Goal: Task Accomplishment & Management: Manage account settings

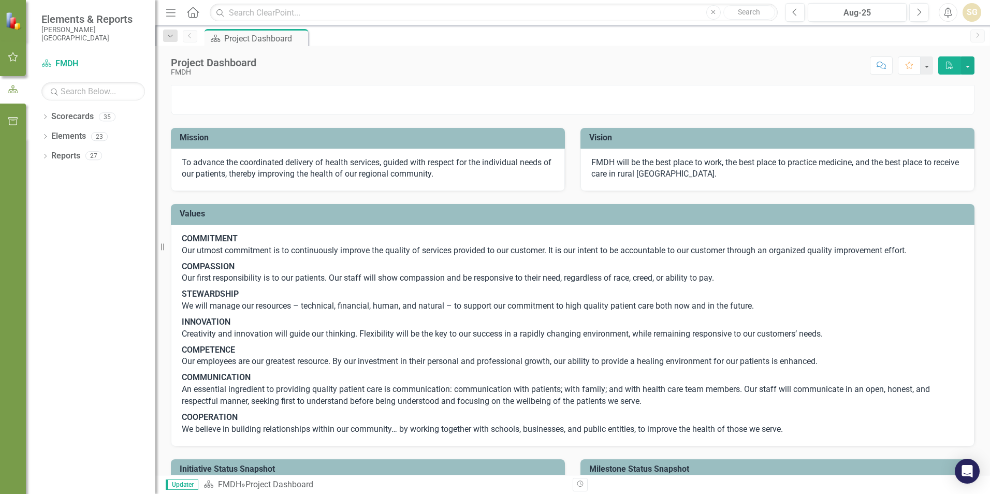
click at [5, 56] on button "button" at bounding box center [13, 58] width 23 height 22
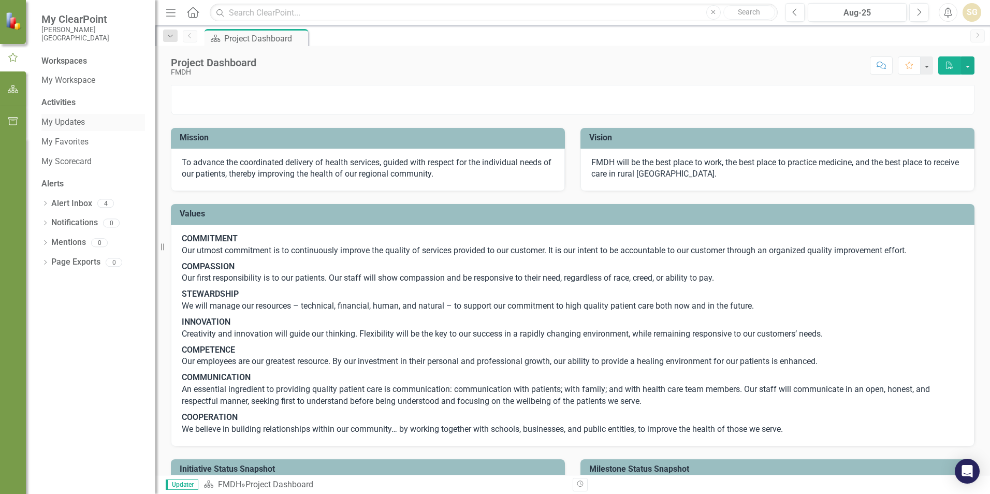
click at [48, 120] on link "My Updates" at bounding box center [93, 123] width 104 height 12
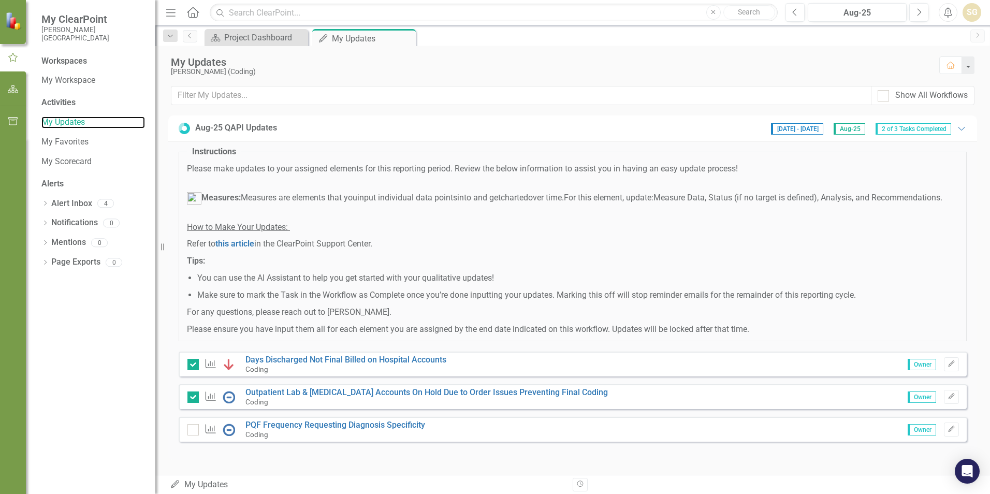
scroll to position [9, 0]
click at [394, 425] on link "PQF Frequency Requesting Diagnosis Specificity" at bounding box center [336, 425] width 180 height 10
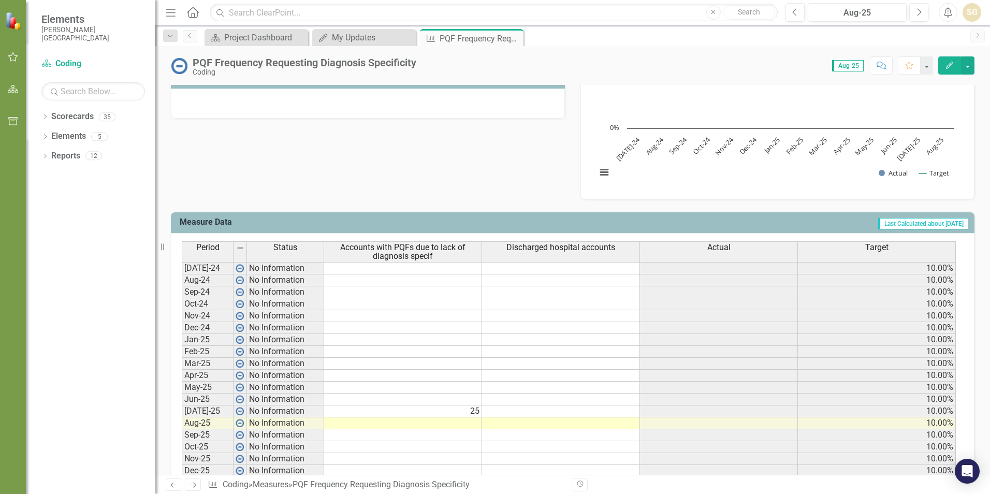
scroll to position [129, 0]
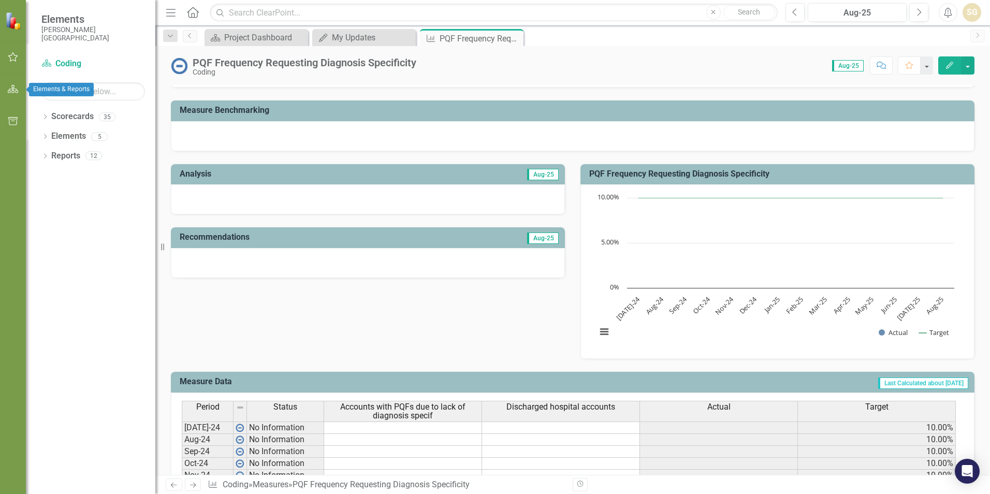
click at [13, 61] on icon "button" at bounding box center [13, 56] width 10 height 9
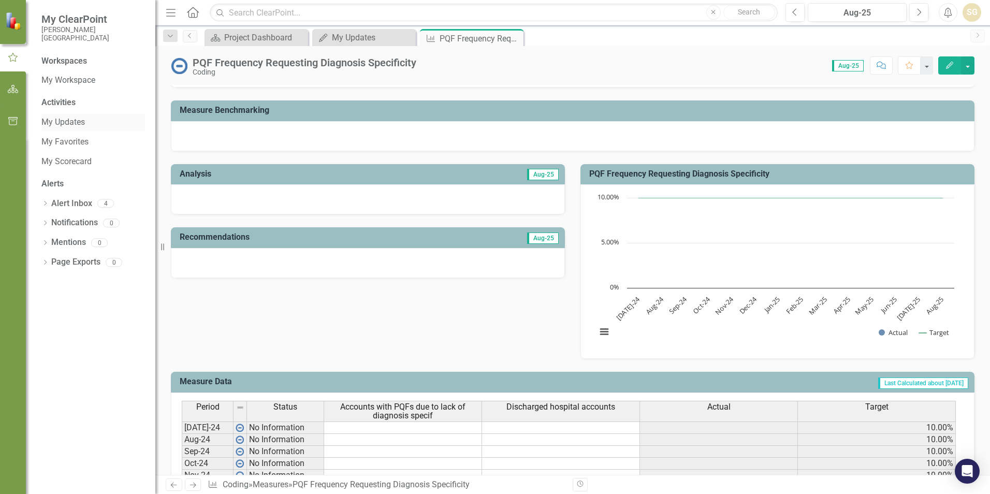
click at [55, 123] on link "My Updates" at bounding box center [93, 123] width 104 height 12
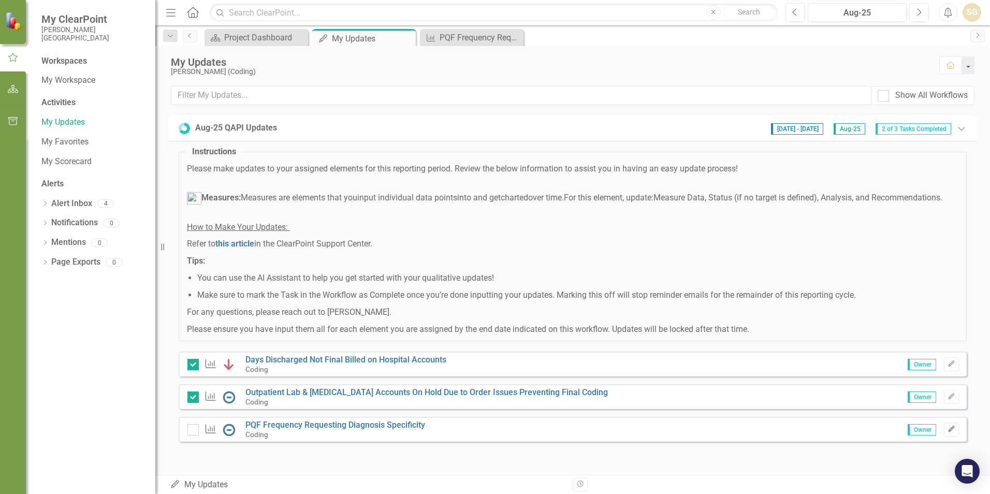
click at [948, 433] on icon "Edit" at bounding box center [952, 429] width 8 height 6
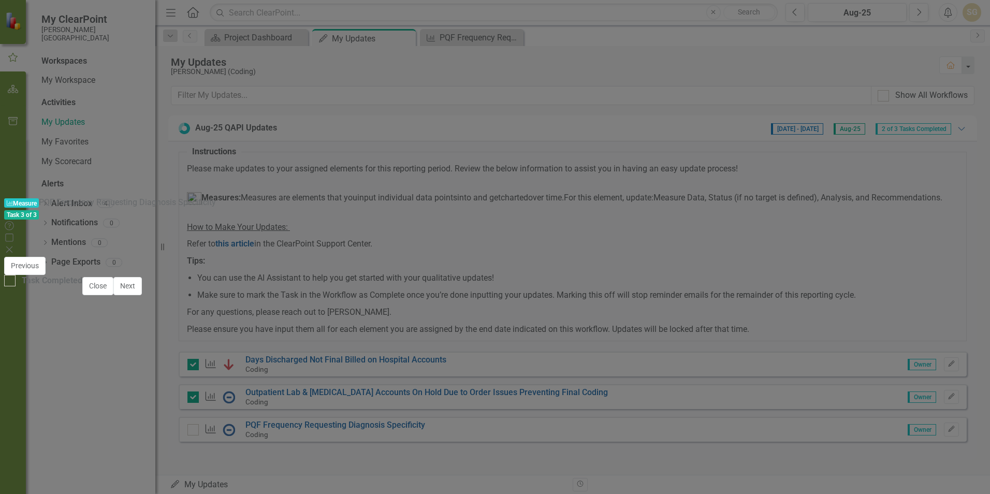
scroll to position [363, 0]
type textarea "14"
click at [631, 257] on button "Save" at bounding box center [620, 266] width 23 height 18
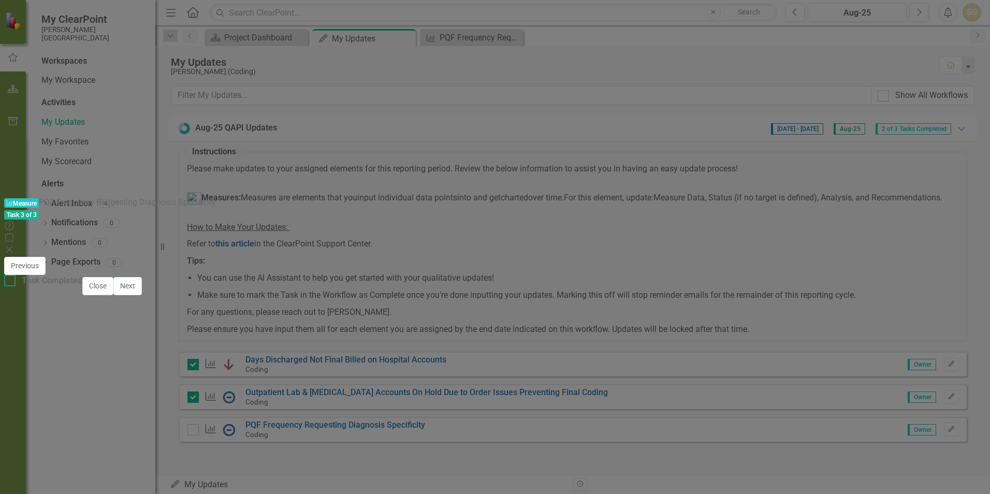
click at [11, 282] on input "Task Completed" at bounding box center [7, 278] width 7 height 7
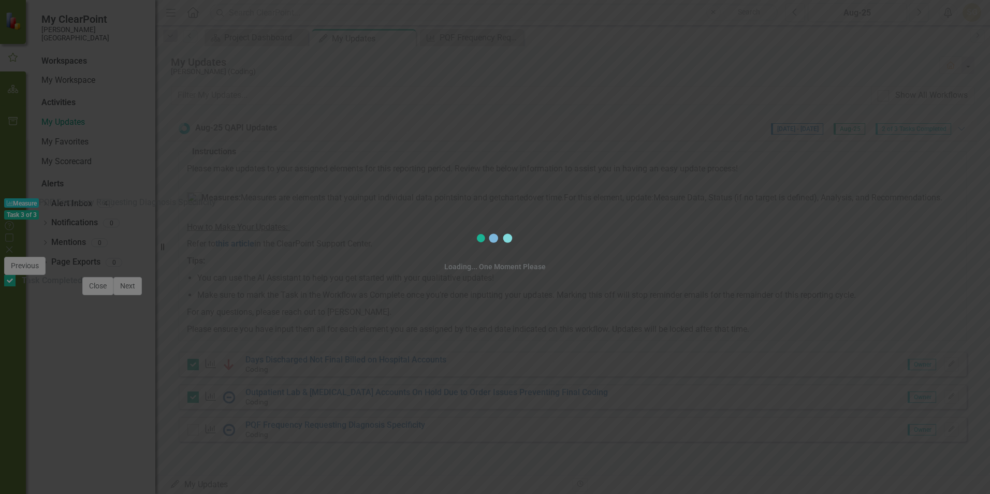
checkbox input "true"
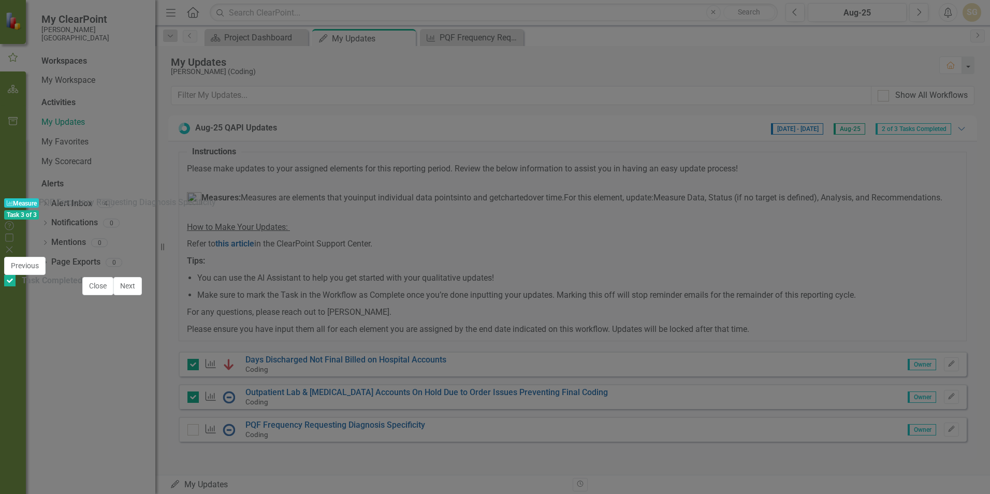
click at [15, 246] on icon "Close" at bounding box center [9, 250] width 10 height 8
checkbox input "true"
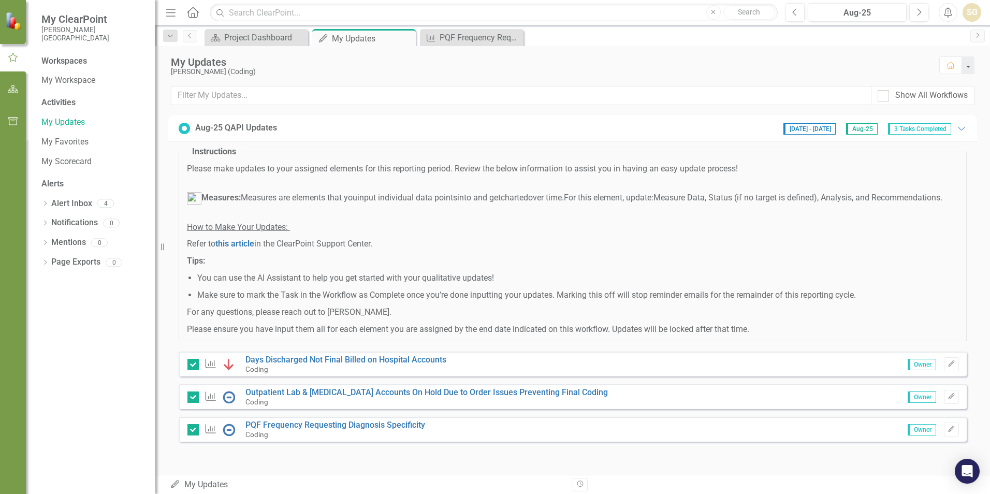
click at [975, 10] on div "SG" at bounding box center [972, 12] width 19 height 19
click at [931, 129] on link "Logout Log Out" at bounding box center [940, 130] width 82 height 19
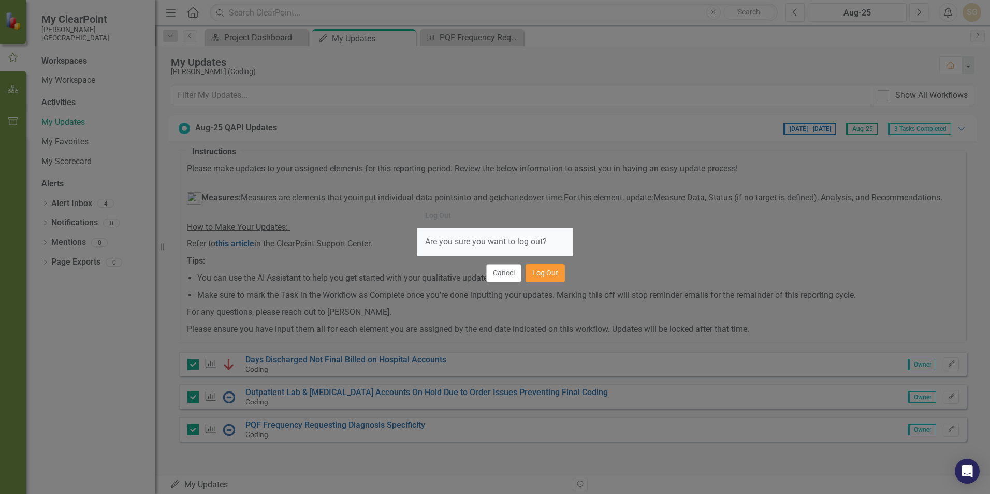
click at [556, 274] on button "Log Out" at bounding box center [545, 273] width 39 height 18
